Goal: Find specific page/section: Find specific page/section

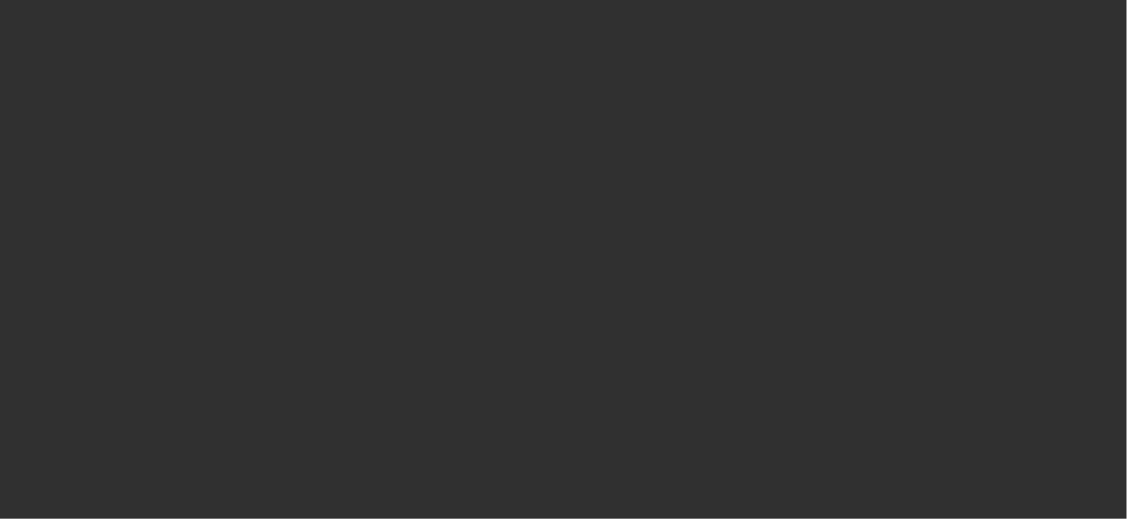
select select "10"
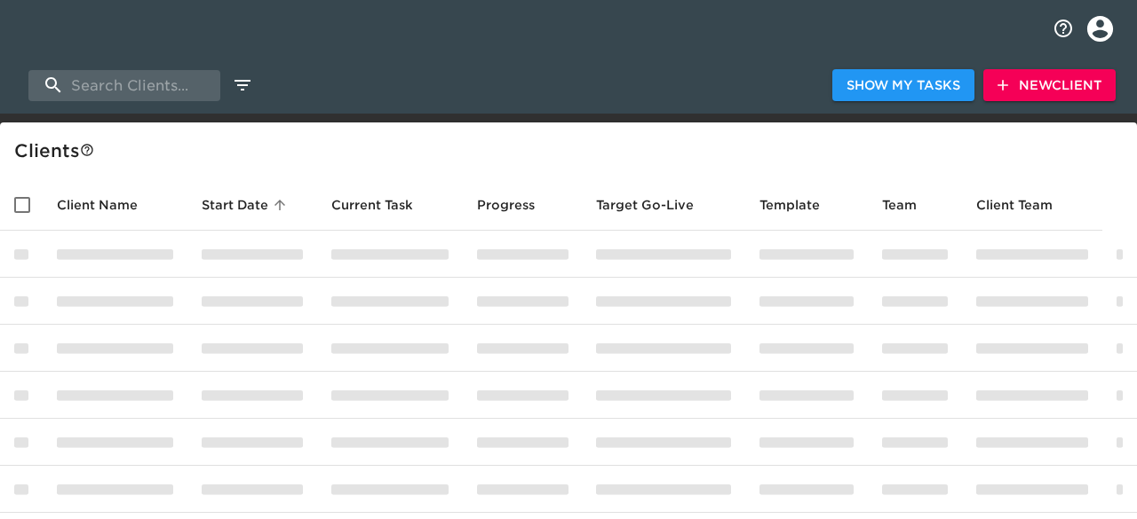
select select "10"
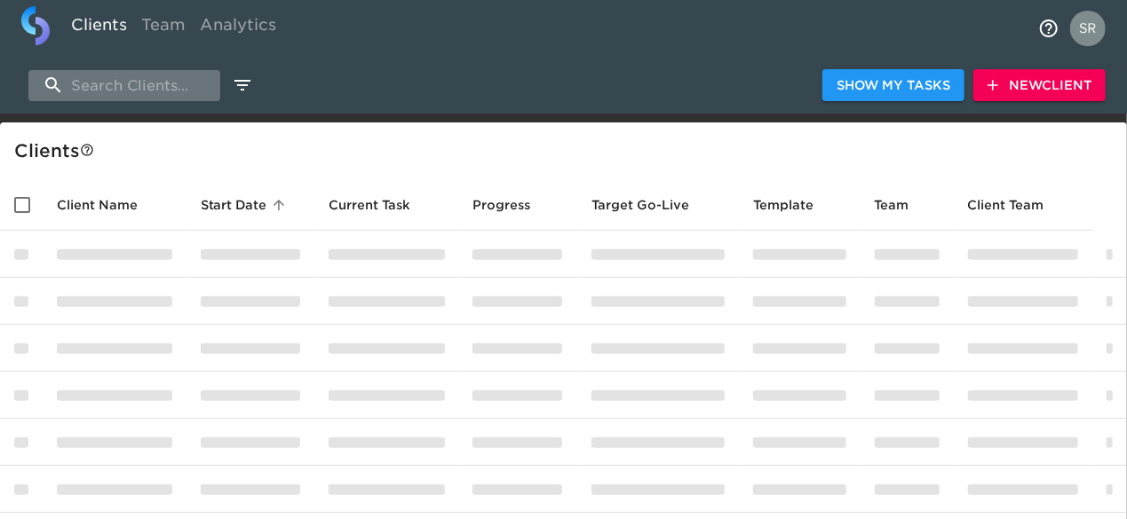
click at [131, 81] on input "search" at bounding box center [124, 85] width 192 height 31
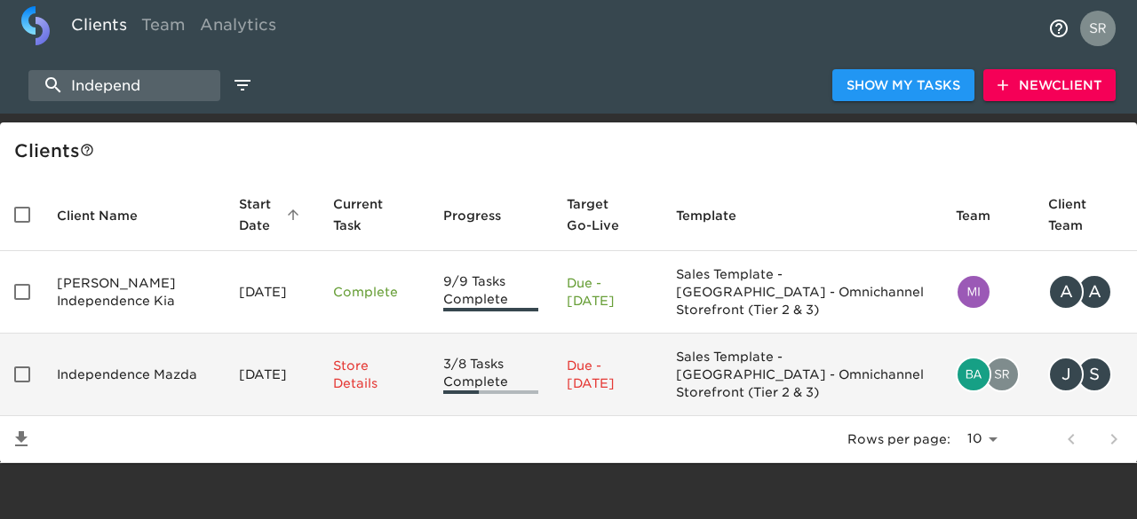
type input "Independ"
click at [131, 359] on td "Independence Mazda" at bounding box center [134, 375] width 182 height 83
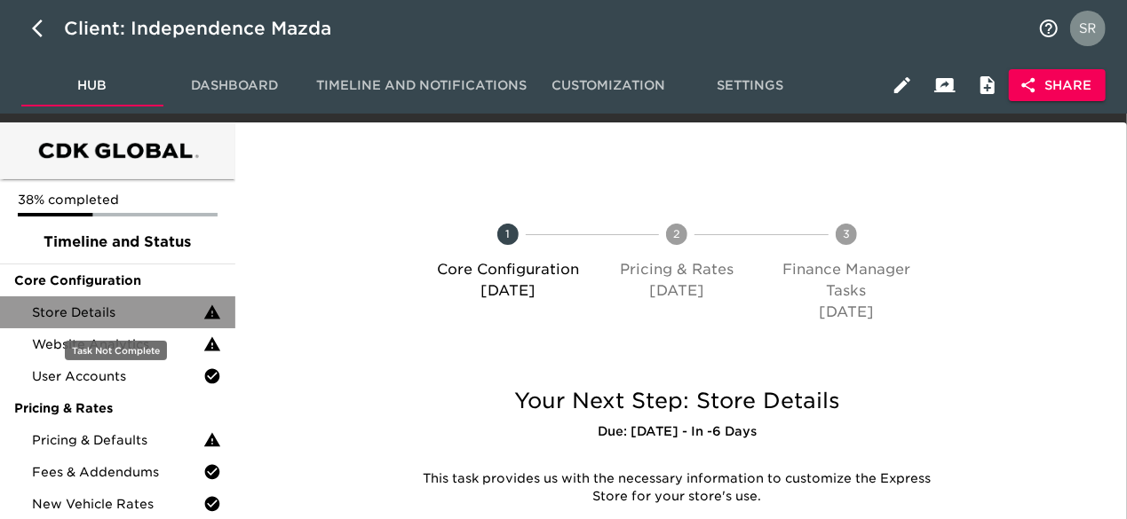
click at [105, 317] on span "Store Details" at bounding box center [117, 313] width 171 height 18
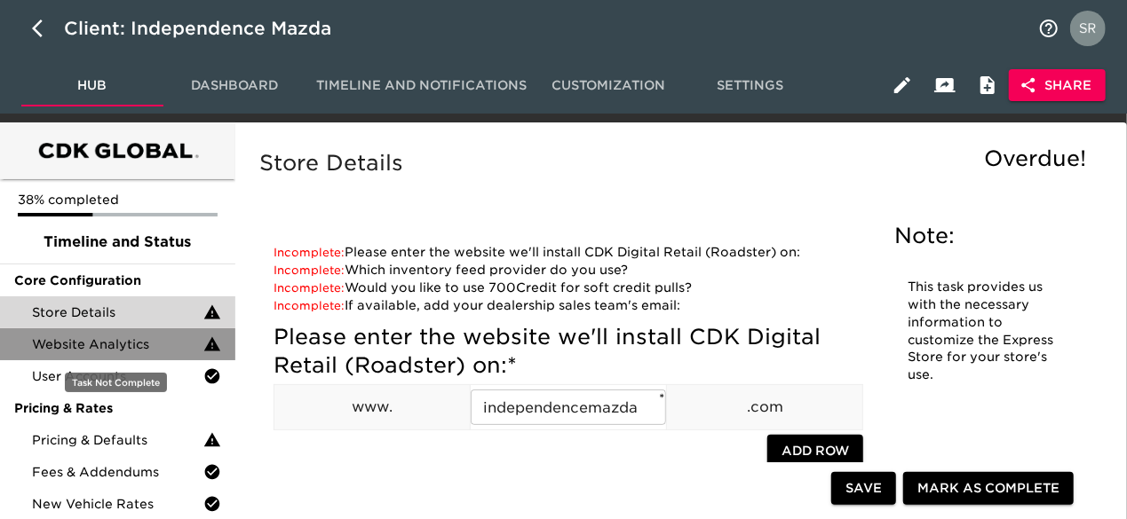
click at [96, 339] on span "Website Analytics" at bounding box center [117, 345] width 171 height 18
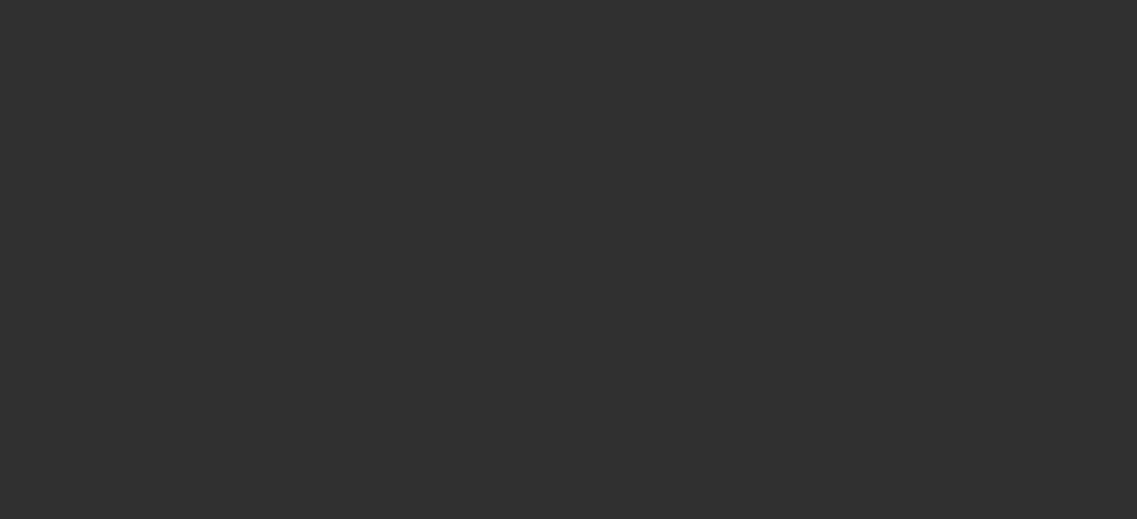
select select "10"
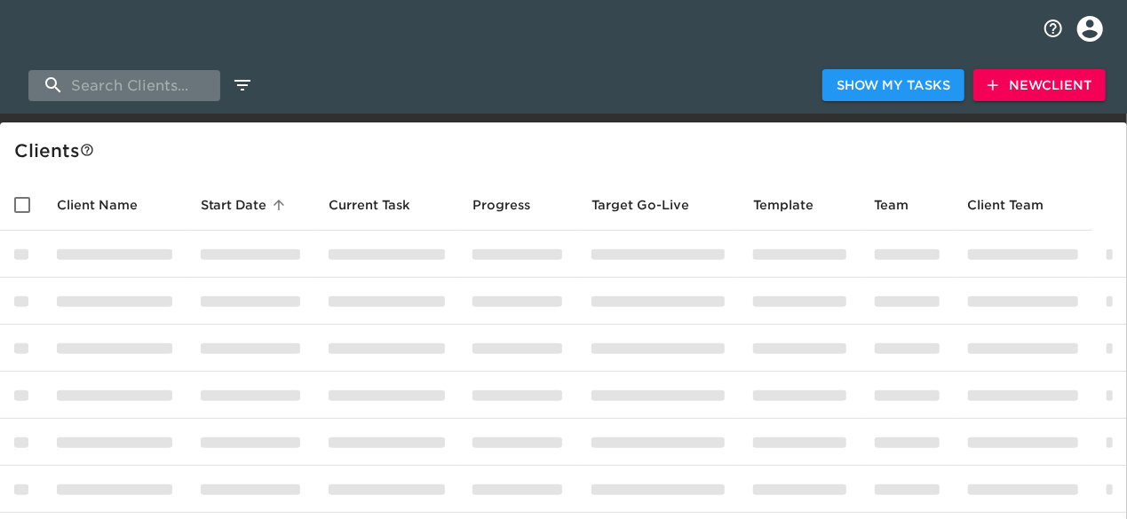
click at [123, 84] on input "search" at bounding box center [124, 85] width 192 height 31
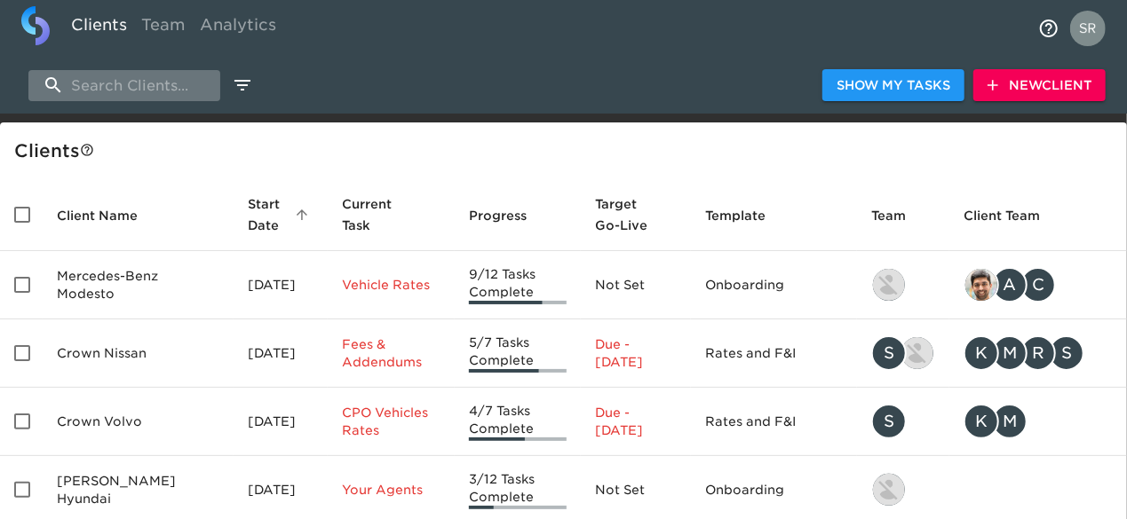
type input "cadillac of gree"
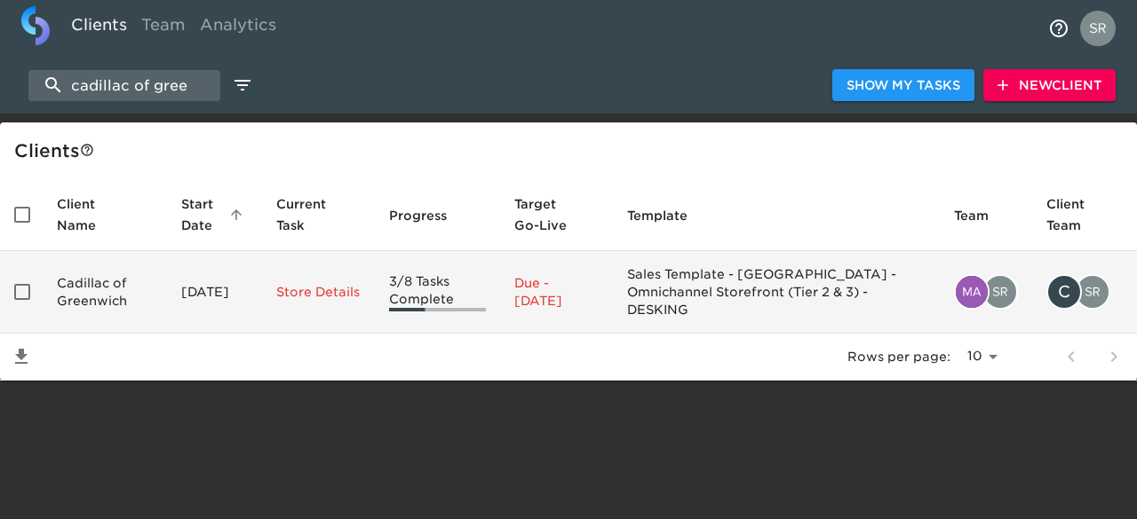
click at [74, 285] on td "Cadillac of Greenwich" at bounding box center [105, 292] width 124 height 83
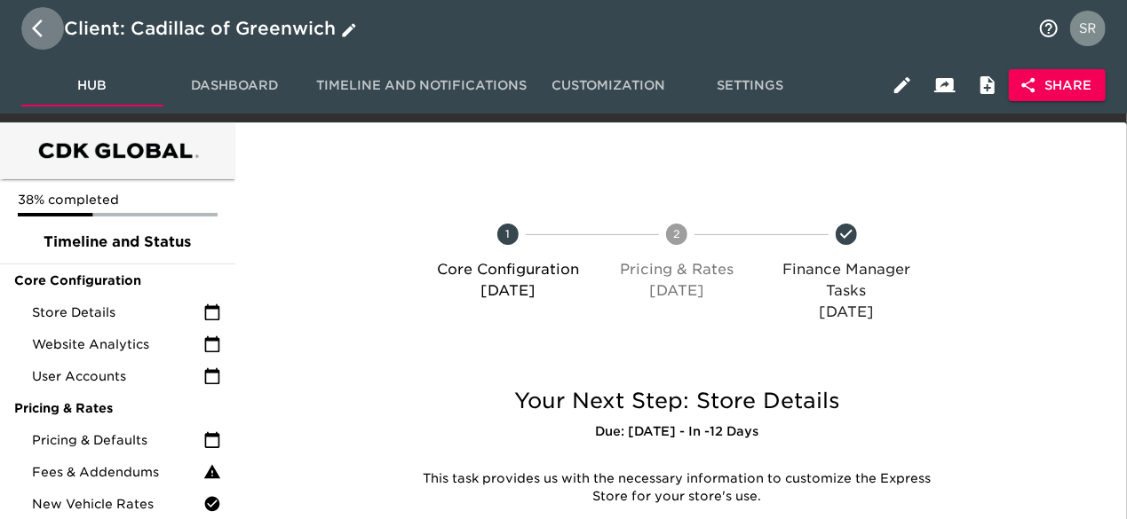
click at [33, 32] on icon "button" at bounding box center [42, 28] width 21 height 21
select select "10"
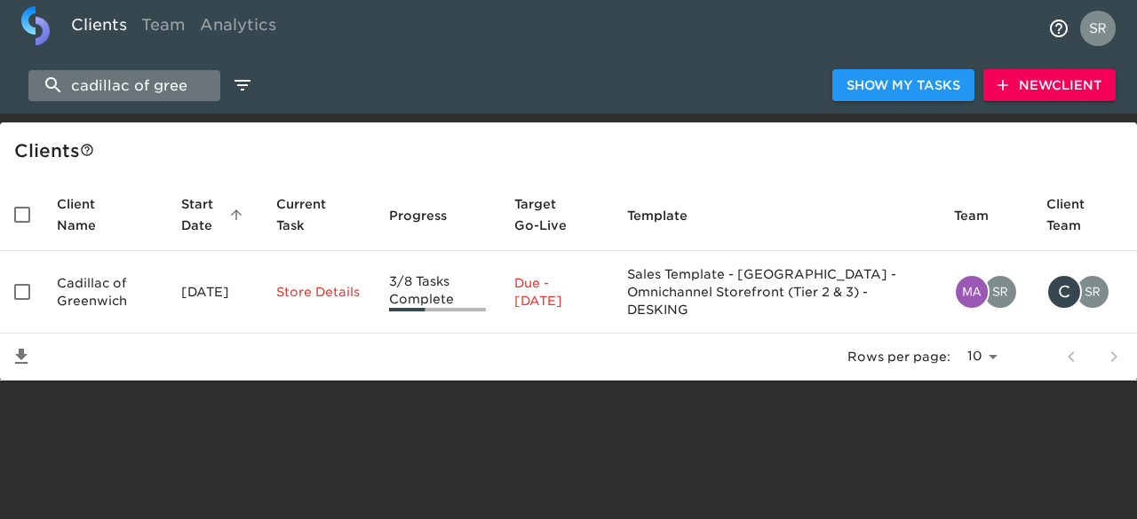
drag, startPoint x: 195, startPoint y: 84, endPoint x: 34, endPoint y: 91, distance: 161.8
click at [34, 91] on input "cadillac of gree" at bounding box center [124, 85] width 192 height 31
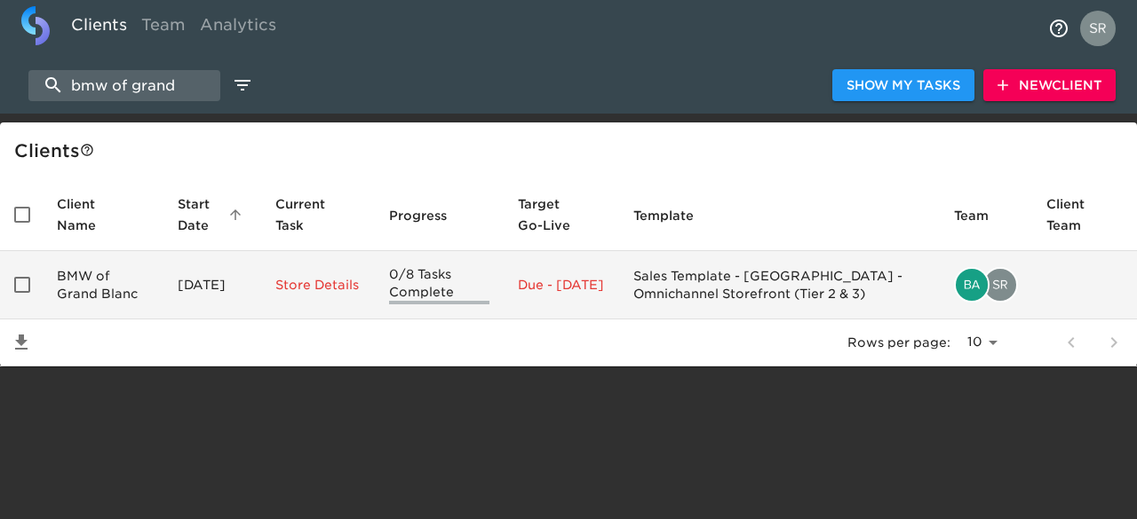
type input "bmw of grand"
click at [113, 267] on td "BMW of Grand Blanc" at bounding box center [103, 285] width 121 height 68
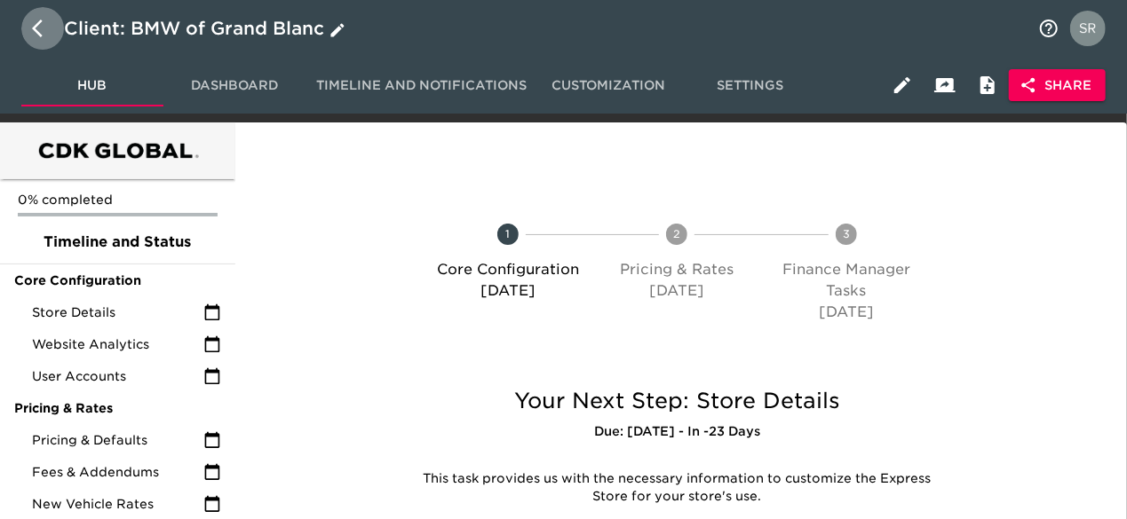
click at [44, 31] on icon "button" at bounding box center [42, 28] width 21 height 21
select select "10"
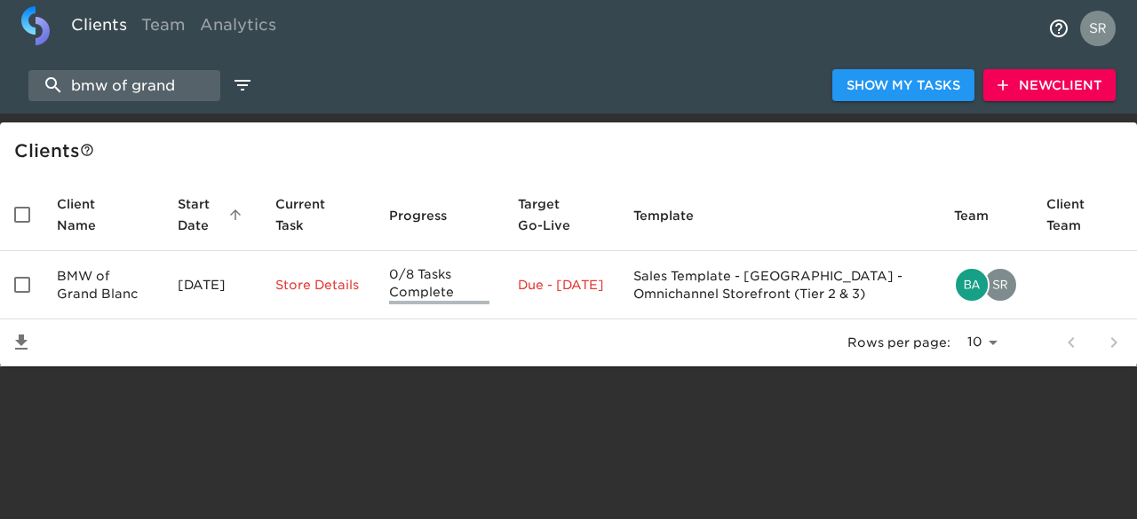
drag, startPoint x: 185, startPoint y: 88, endPoint x: 42, endPoint y: 66, distance: 144.7
click at [42, 66] on div "bmw of grand Show My Tasks New Client" at bounding box center [568, 85] width 1137 height 57
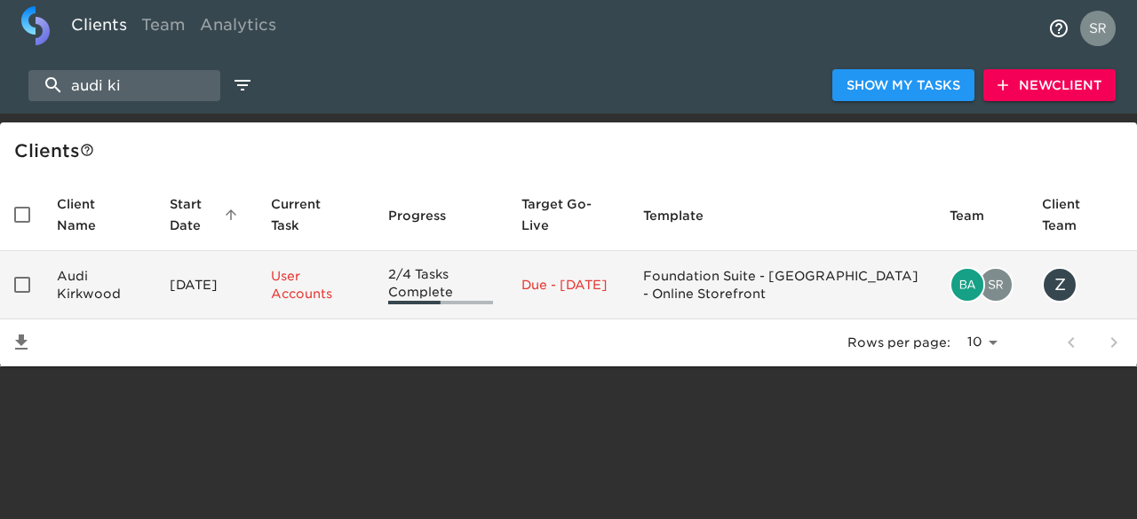
type input "audi ki"
click at [82, 280] on td "Audi Kirkwood" at bounding box center [99, 285] width 113 height 68
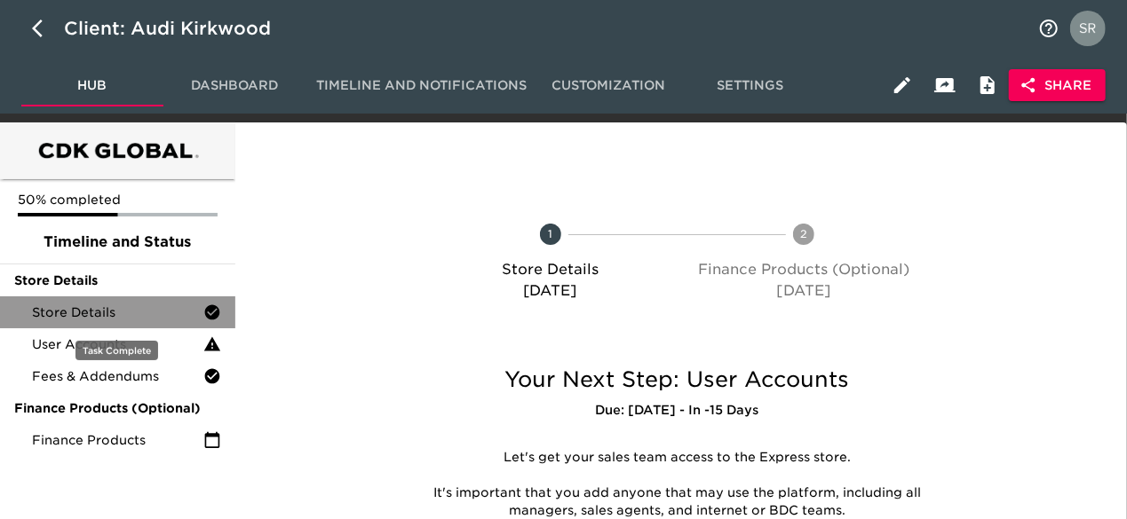
click at [115, 316] on span "Store Details" at bounding box center [117, 313] width 171 height 18
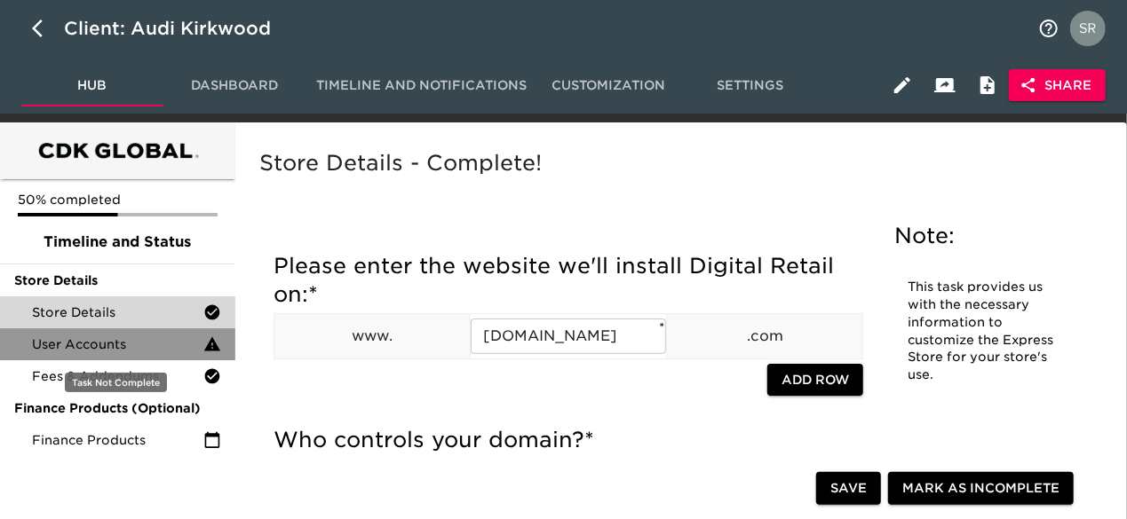
click at [121, 349] on span "User Accounts" at bounding box center [117, 345] width 171 height 18
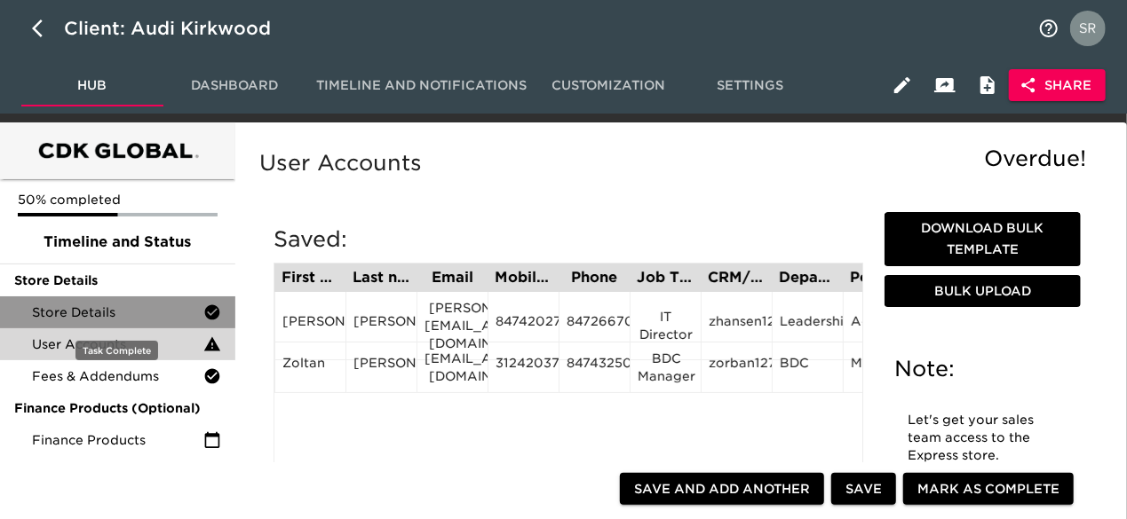
click at [109, 326] on div "Store Details" at bounding box center [117, 313] width 235 height 32
